Goal: Find specific page/section: Find specific page/section

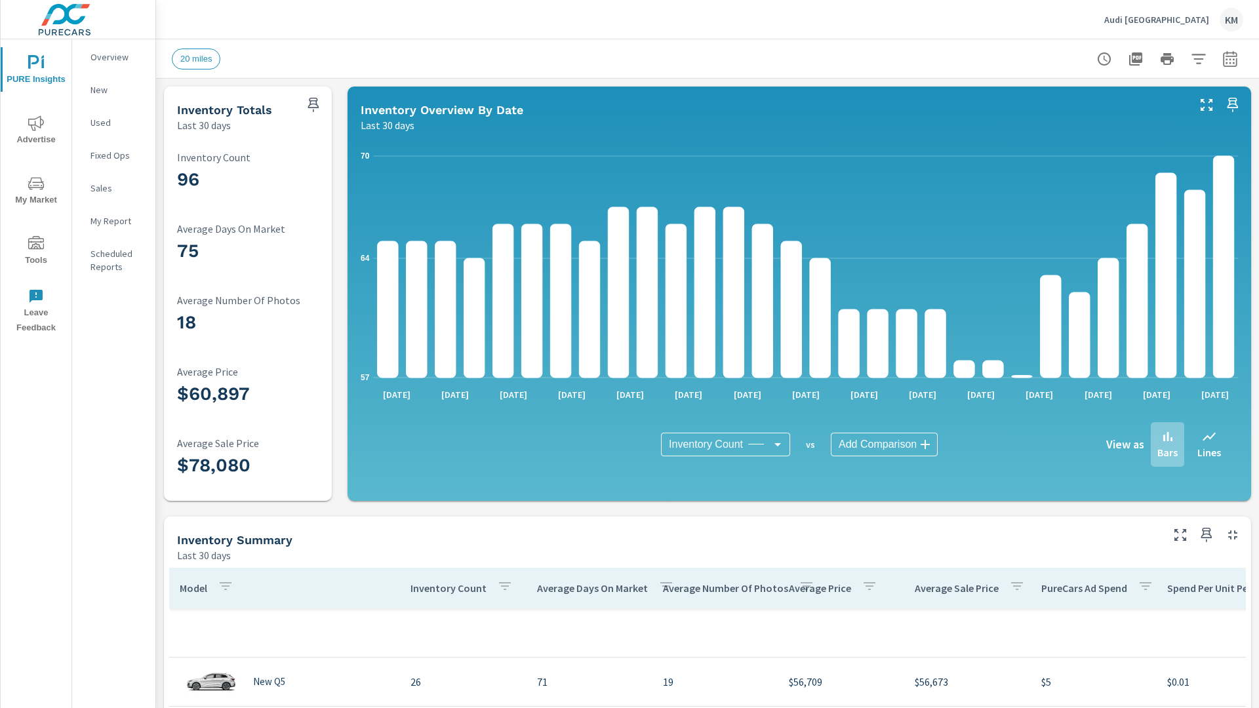
click at [113, 90] on p "New" at bounding box center [118, 89] width 54 height 13
